Goal: Navigation & Orientation: Understand site structure

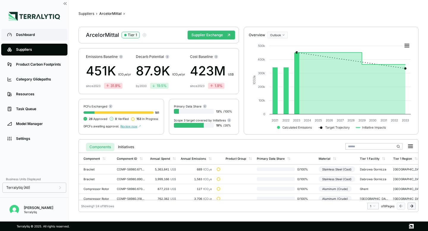
click at [36, 36] on div "Dashboard" at bounding box center [39, 34] width 46 height 5
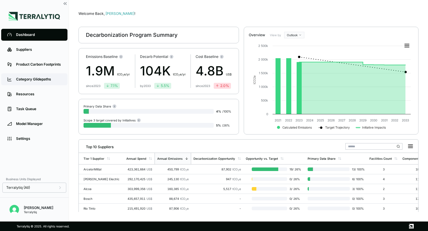
click at [26, 78] on div "Category Glidepaths" at bounding box center [39, 79] width 46 height 5
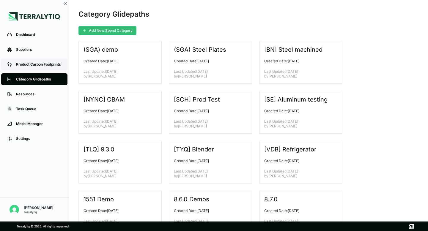
click at [23, 62] on div "Product Carbon Footprints" at bounding box center [39, 64] width 46 height 5
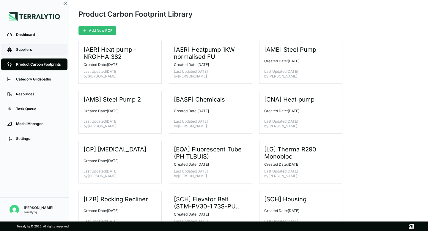
click at [22, 51] on div "Suppliers" at bounding box center [39, 49] width 46 height 5
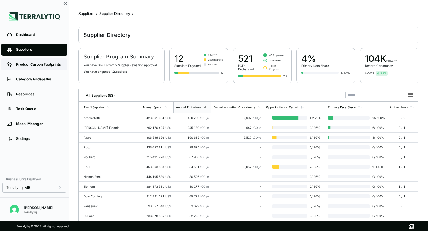
click at [24, 66] on div "Product Carbon Footprints" at bounding box center [39, 64] width 46 height 5
